Goal: Task Accomplishment & Management: Manage account settings

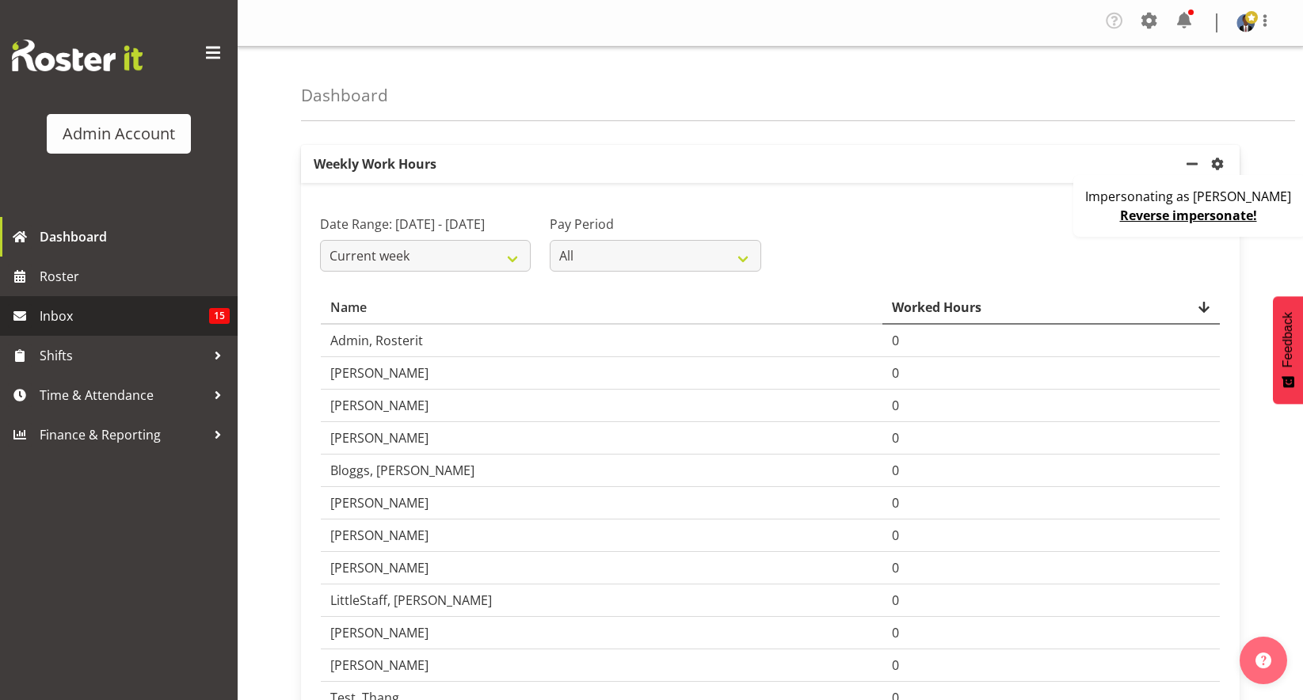
click at [100, 326] on span "Inbox" at bounding box center [125, 316] width 170 height 24
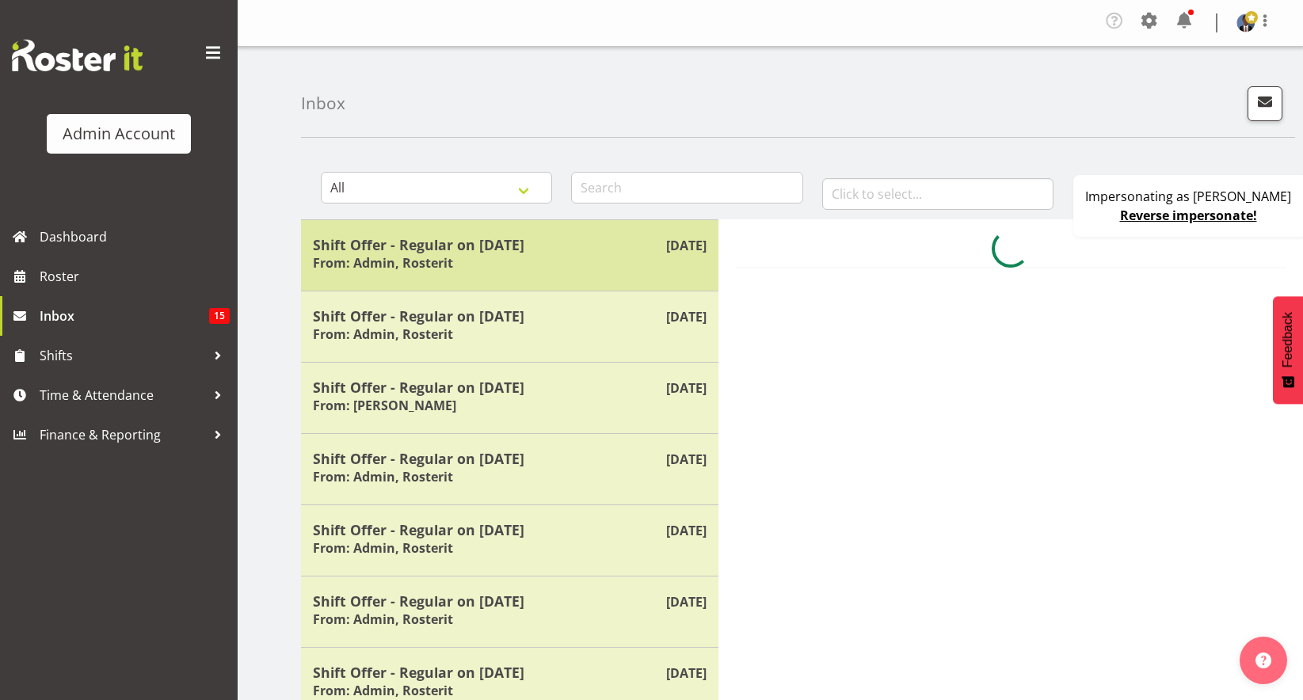
click at [475, 253] on h5 "Shift Offer - Regular on [DATE]" at bounding box center [510, 244] width 394 height 17
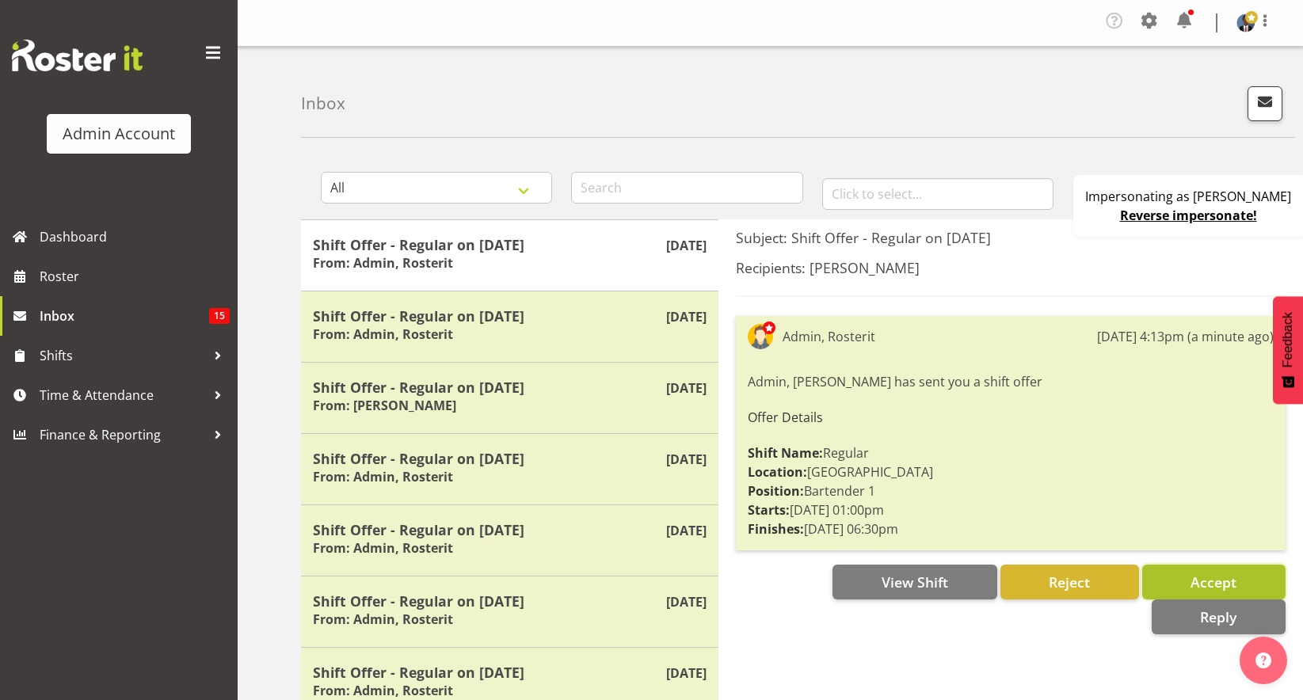
click at [1194, 576] on span "Accept" at bounding box center [1214, 582] width 46 height 19
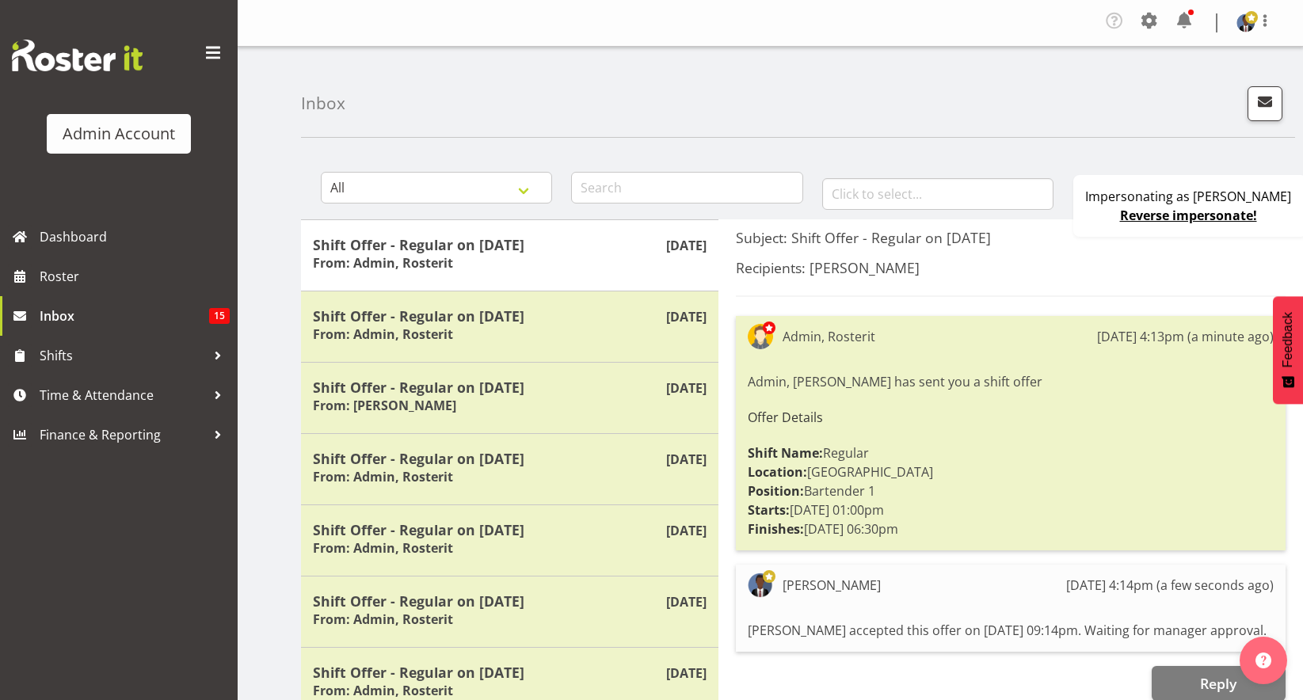
click at [1215, 217] on link "Reverse impersonate!" at bounding box center [1188, 215] width 137 height 17
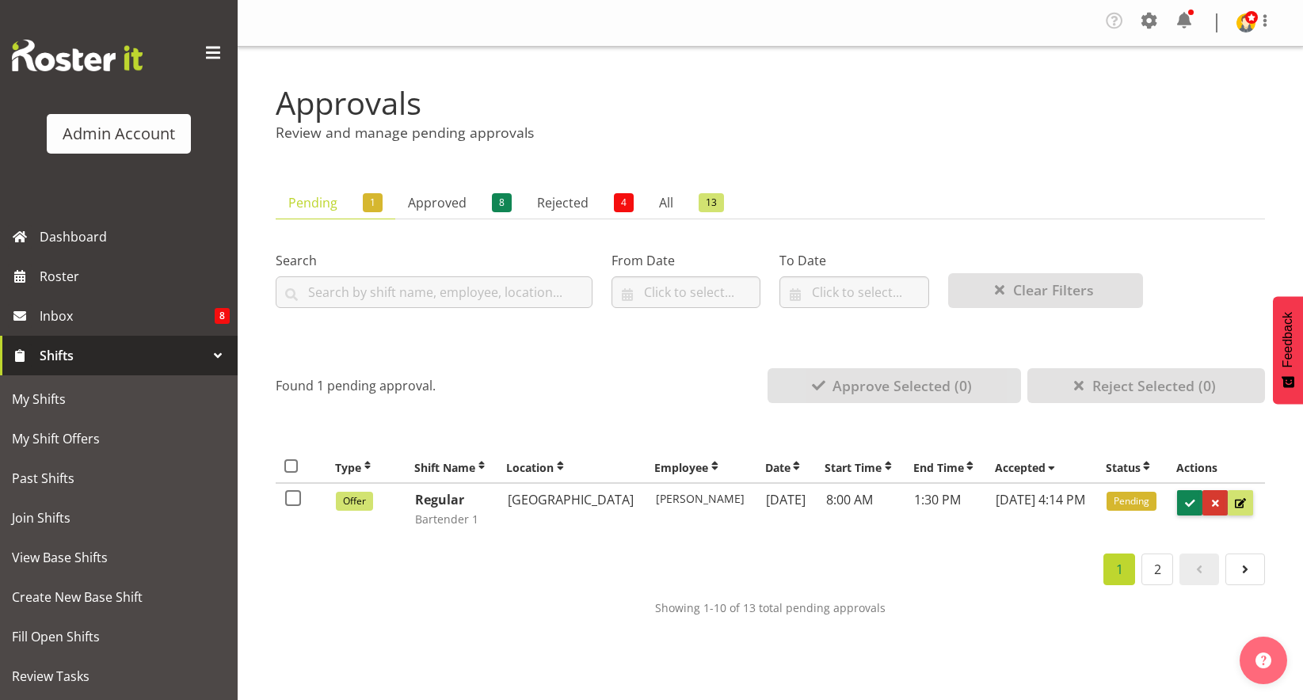
click at [520, 614] on div "Showing 1-10 of 13 total pending approvals" at bounding box center [770, 607] width 989 height 19
click at [890, 135] on h2 "Review and manage pending approvals" at bounding box center [770, 132] width 989 height 17
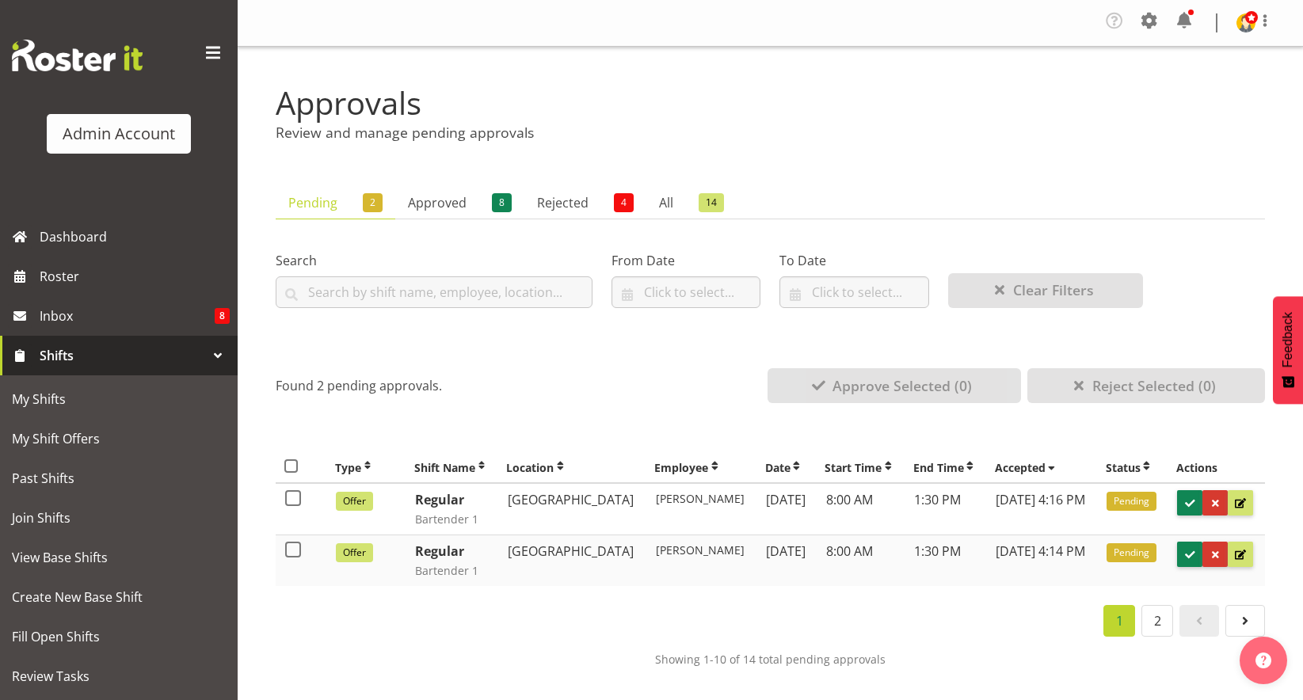
scroll to position [6, 0]
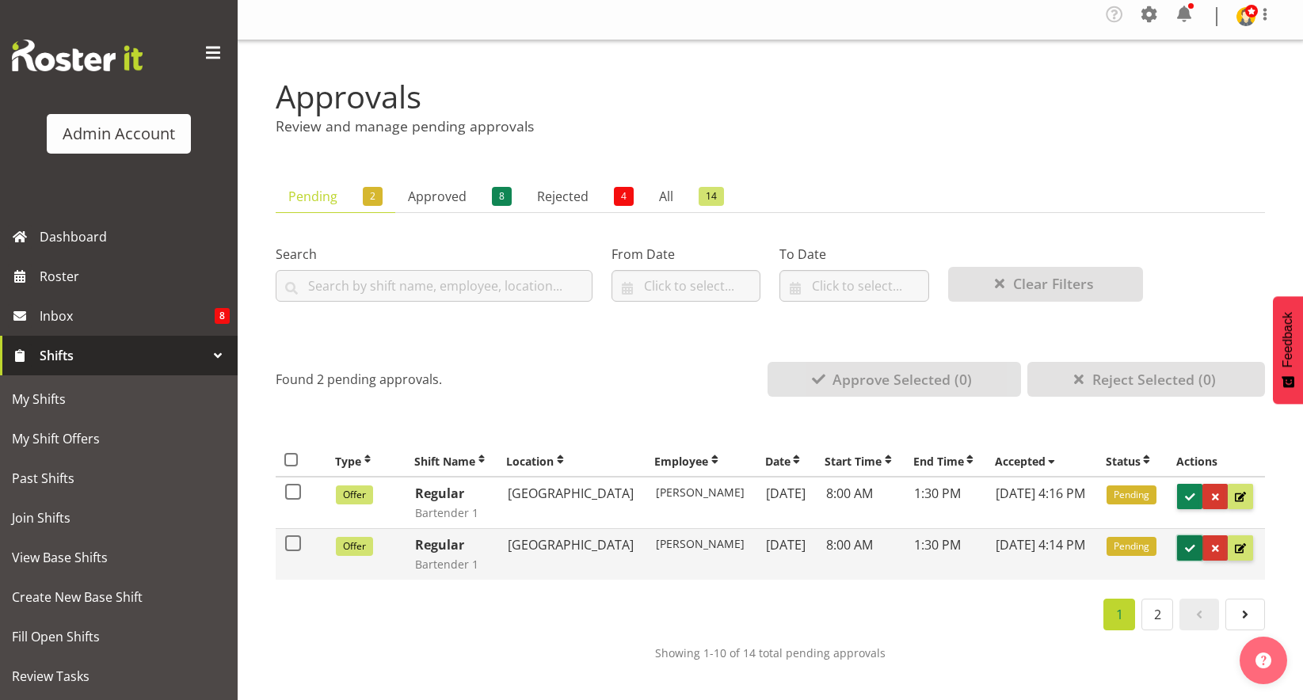
click at [1183, 547] on span at bounding box center [1190, 548] width 15 height 15
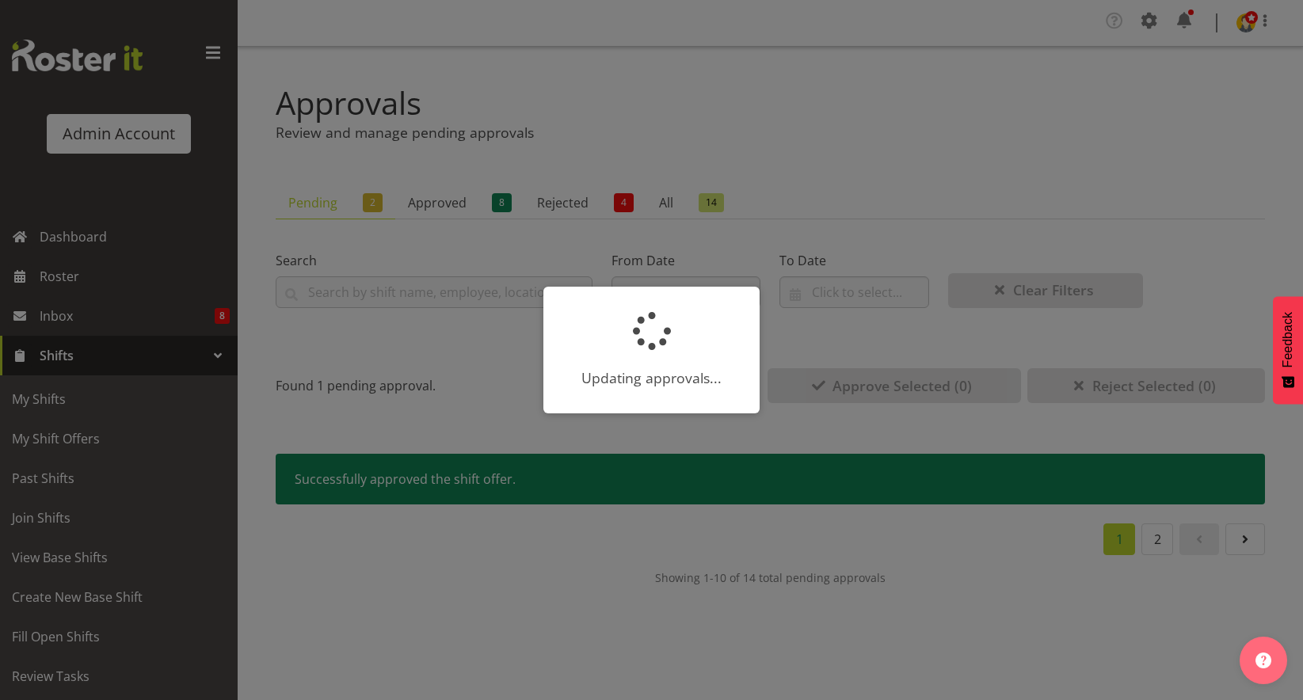
scroll to position [0, 0]
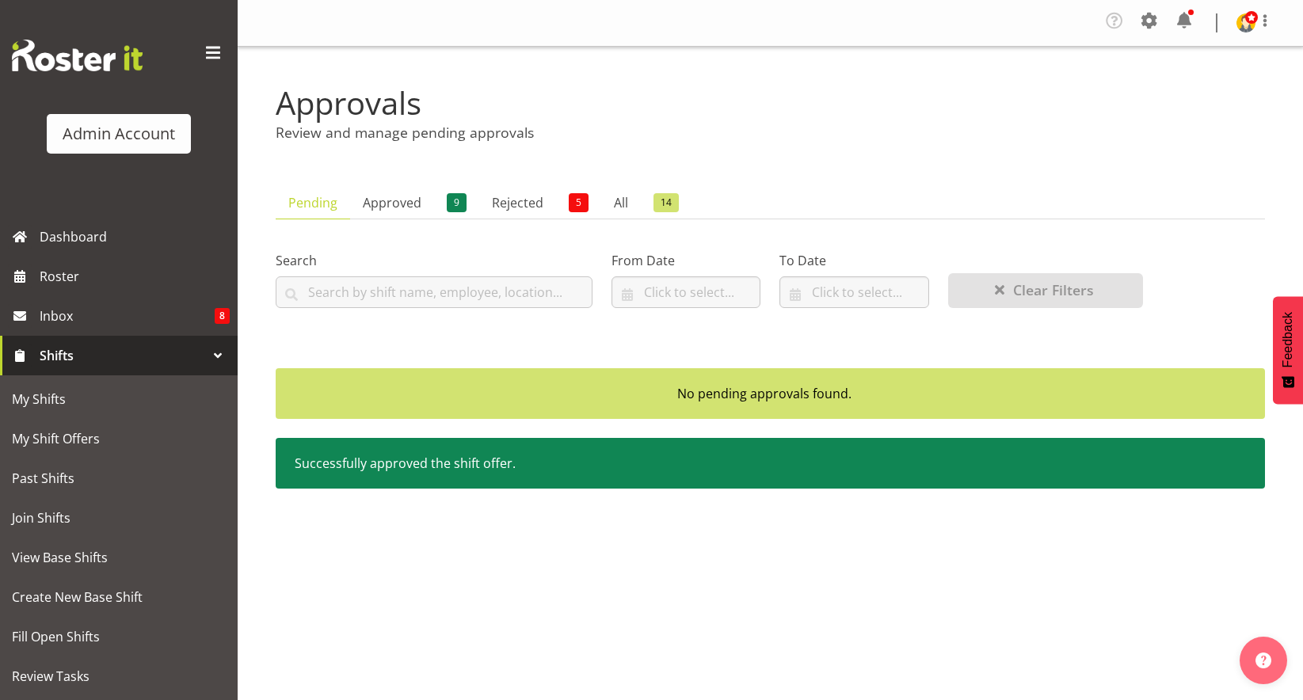
click at [570, 588] on div "Company Settings Roles & Skills Tasks Jobs Employees Locations & Departments Ac…" at bounding box center [770, 350] width 1065 height 700
click at [516, 572] on div "Company Settings Roles & Skills Tasks Jobs Employees Locations & Departments Ac…" at bounding box center [770, 350] width 1065 height 700
click at [489, 455] on div "Successfully approved the shift offer." at bounding box center [770, 463] width 989 height 51
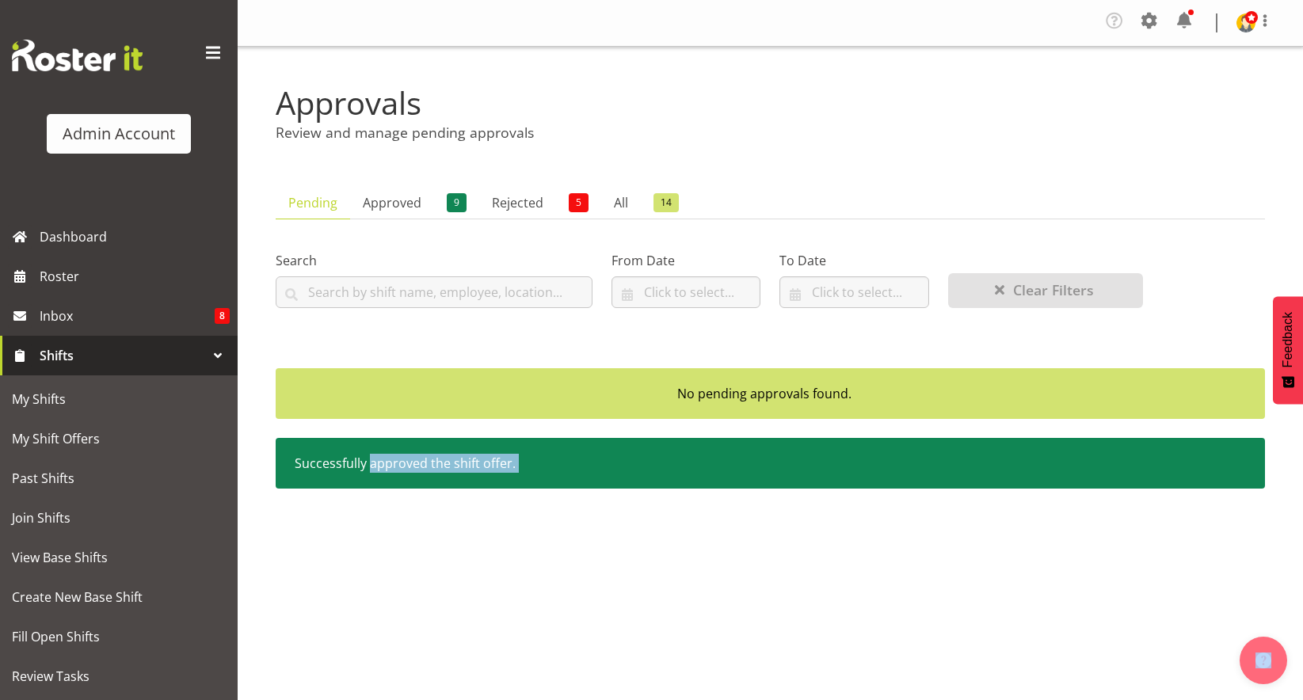
click at [454, 579] on div "Company Settings Roles & Skills Tasks Jobs Employees Locations & Departments Ac…" at bounding box center [770, 350] width 1065 height 700
